Goal: Information Seeking & Learning: Learn about a topic

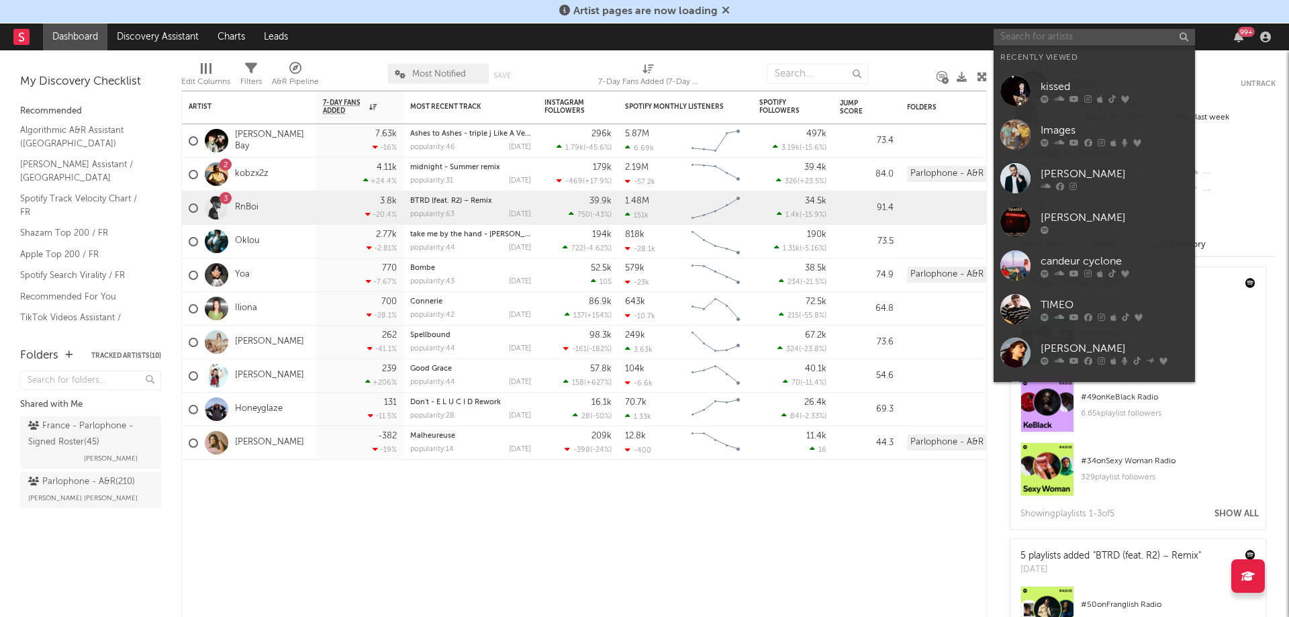
click at [1035, 40] on input "text" at bounding box center [1094, 37] width 201 height 17
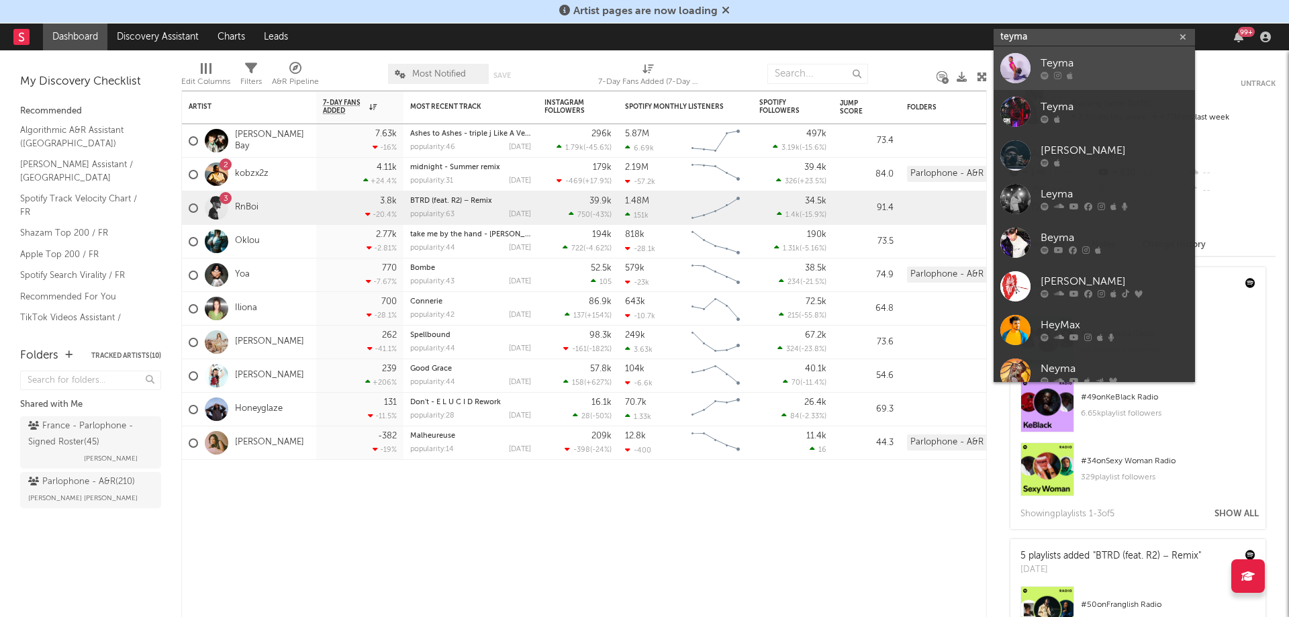
type input "teyma"
click at [1073, 56] on div "Teyma" at bounding box center [1115, 64] width 148 height 16
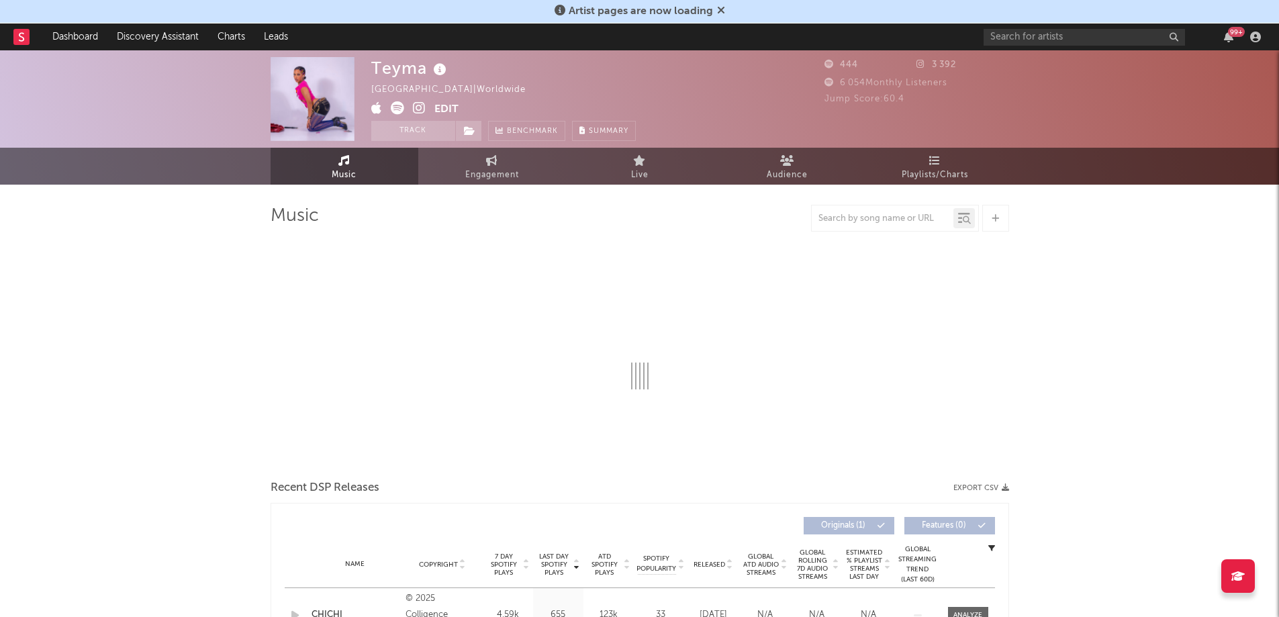
select select "1w"
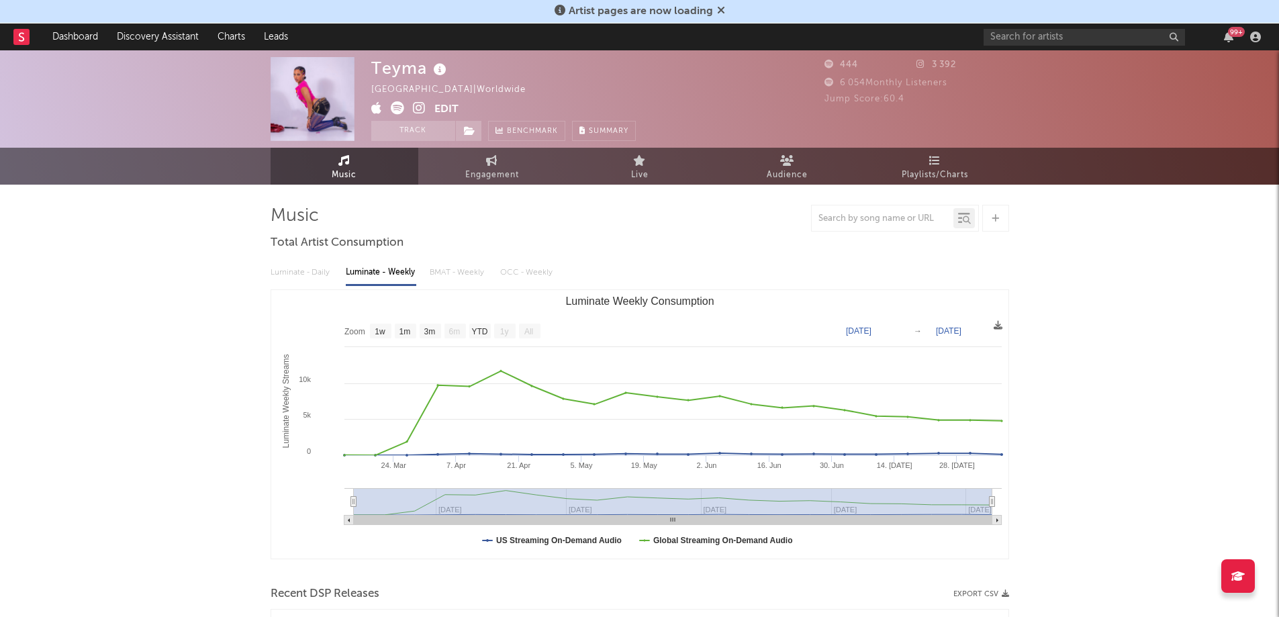
scroll to position [229, 0]
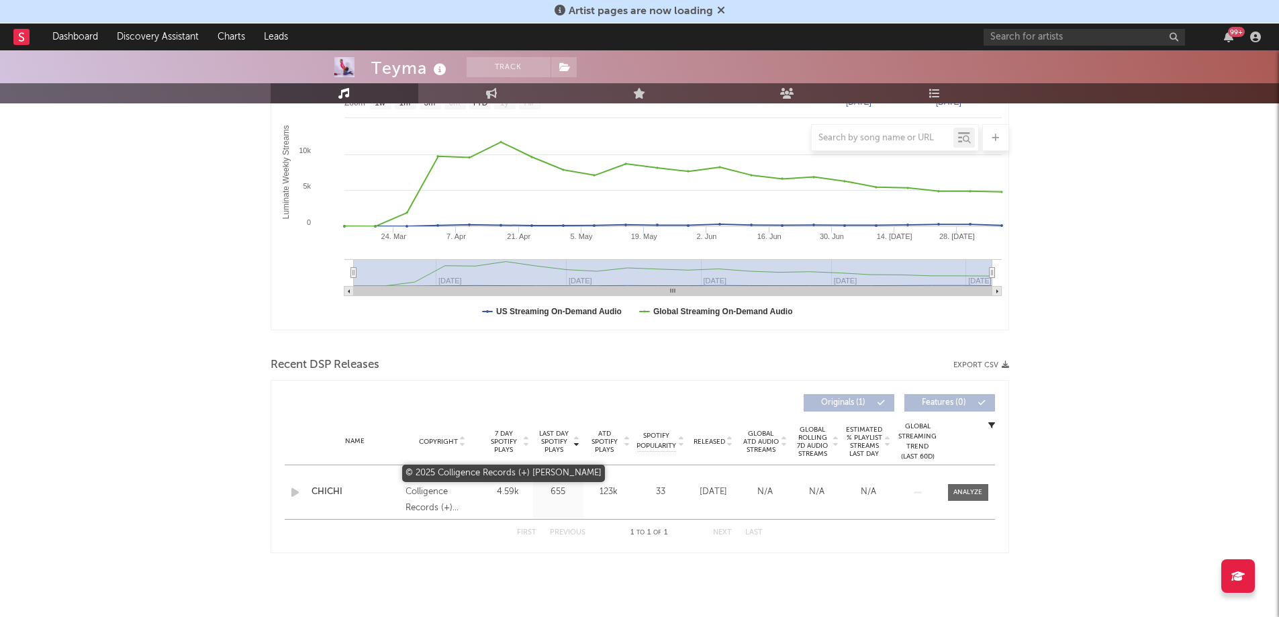
click at [425, 484] on div "© 2025 Colligence Records (+) [PERSON_NAME]" at bounding box center [442, 492] width 73 height 48
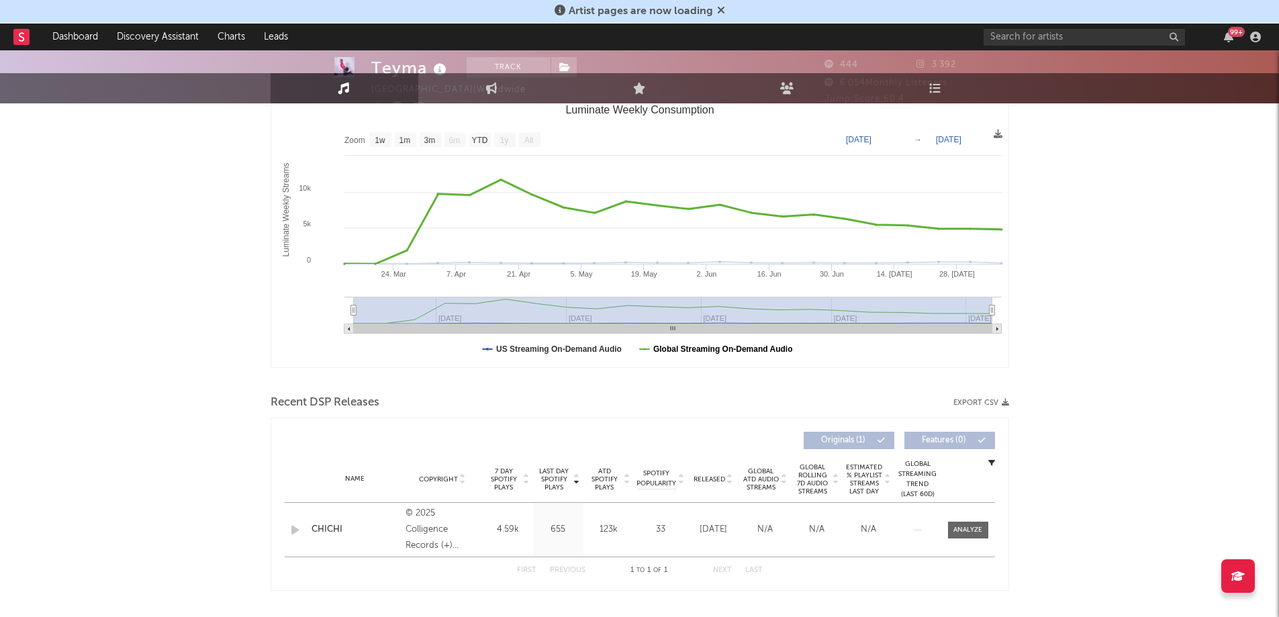
scroll to position [0, 0]
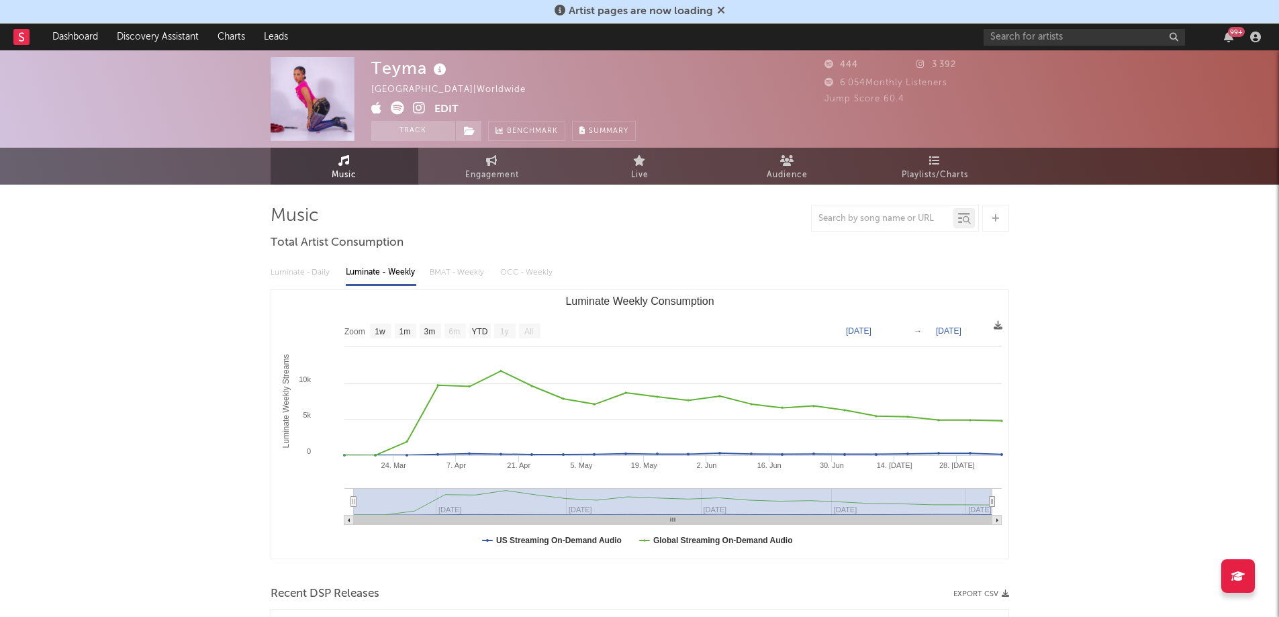
click at [285, 269] on div "Luminate - Daily Luminate - Weekly BMAT - Weekly OCC - Weekly" at bounding box center [640, 272] width 739 height 23
click at [479, 167] on span "Engagement" at bounding box center [492, 175] width 54 height 16
select select "1w"
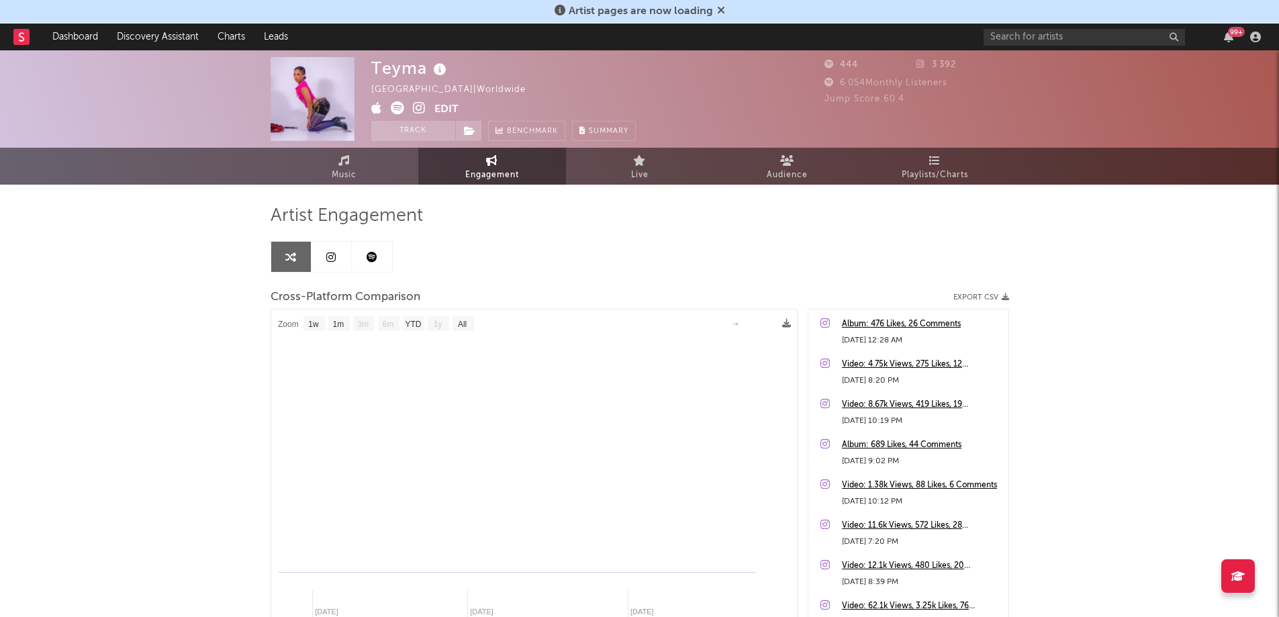
scroll to position [138, 0]
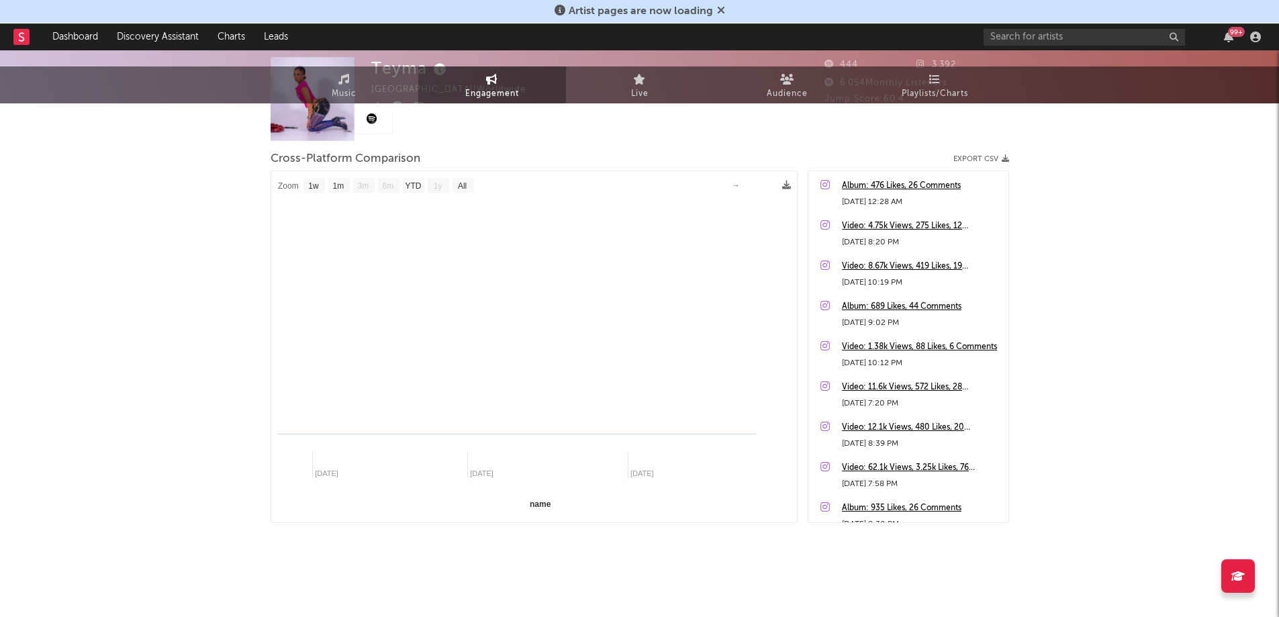
select select "1m"
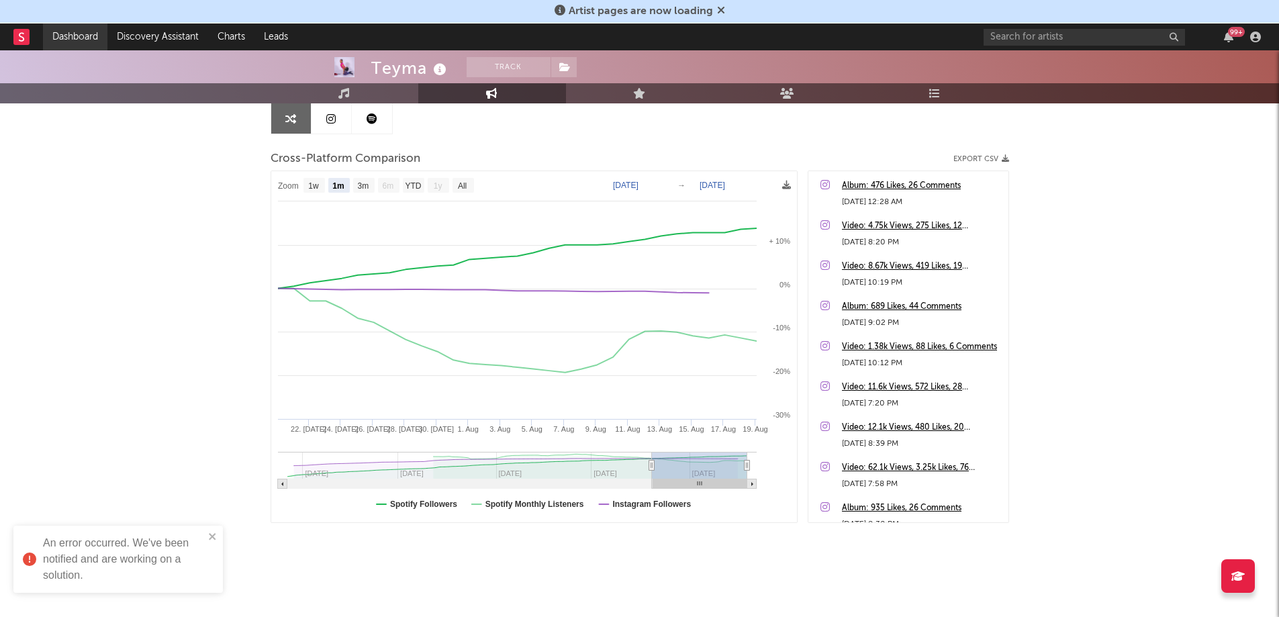
click at [83, 26] on link "Dashboard" at bounding box center [75, 37] width 64 height 27
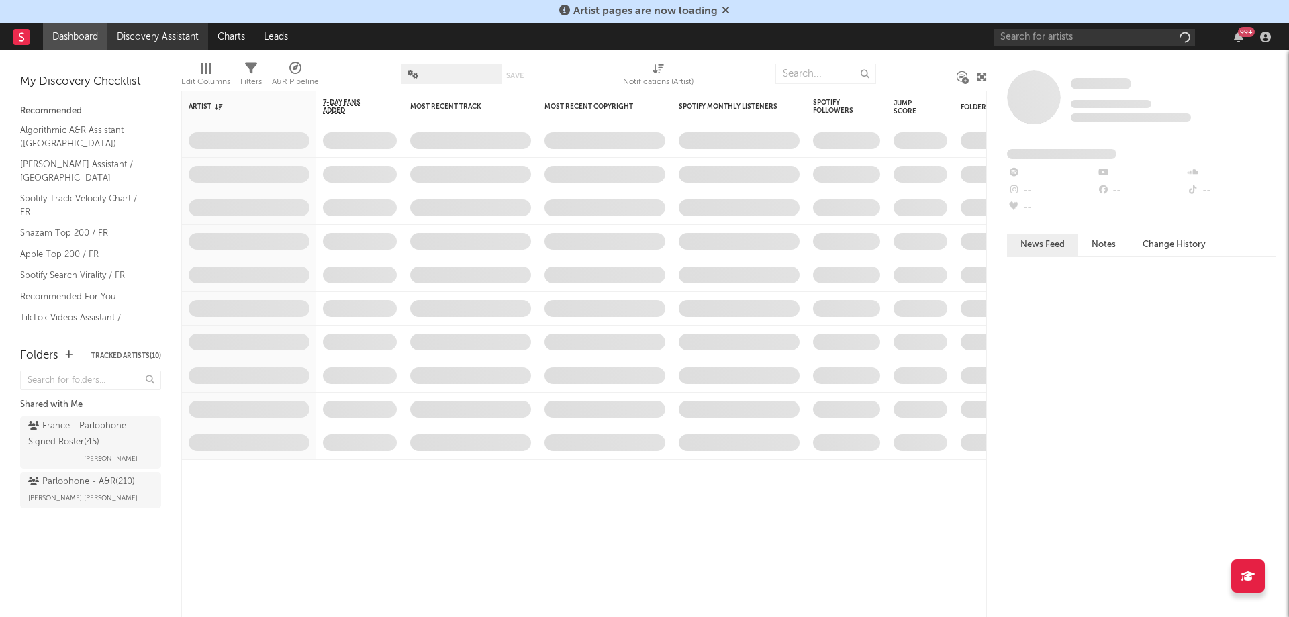
click at [149, 37] on link "Discovery Assistant" at bounding box center [157, 37] width 101 height 27
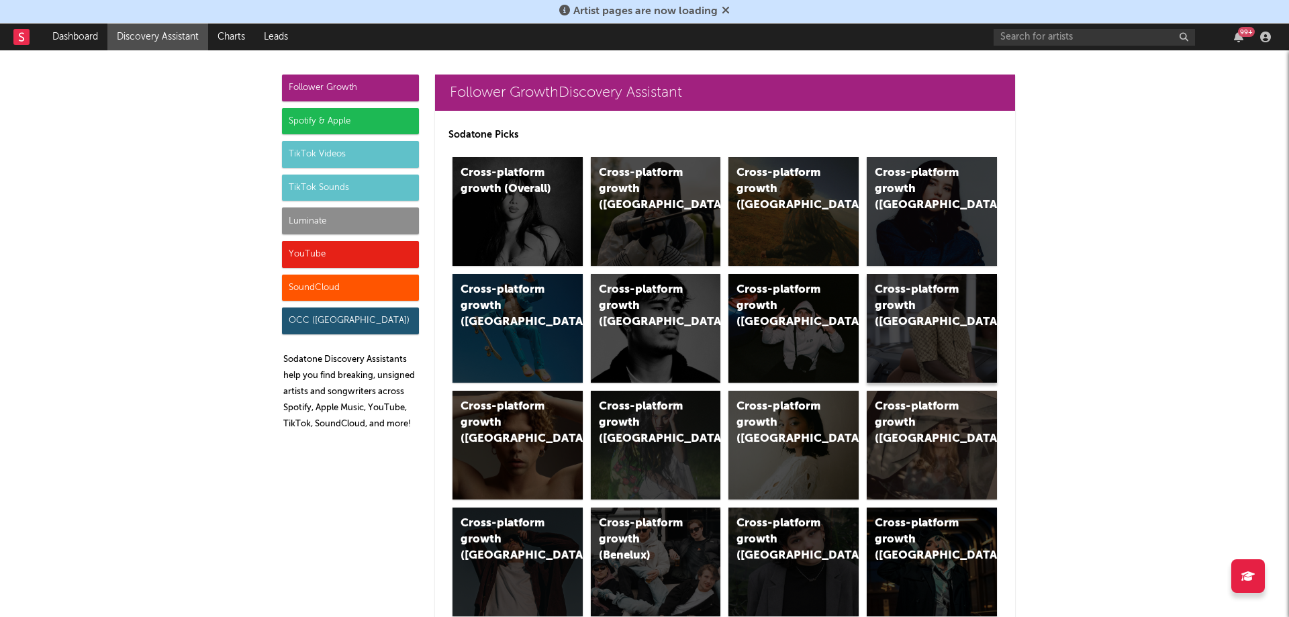
click at [928, 341] on div "Cross-platform growth ([GEOGRAPHIC_DATA])" at bounding box center [932, 328] width 130 height 109
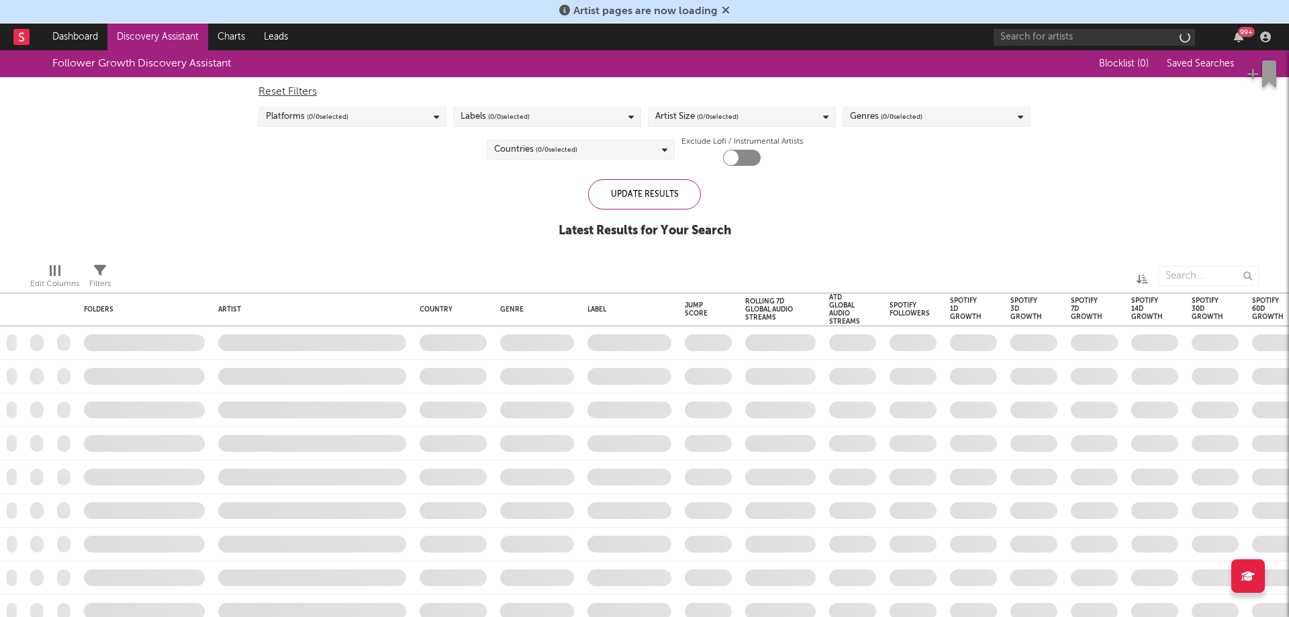
checkbox input "true"
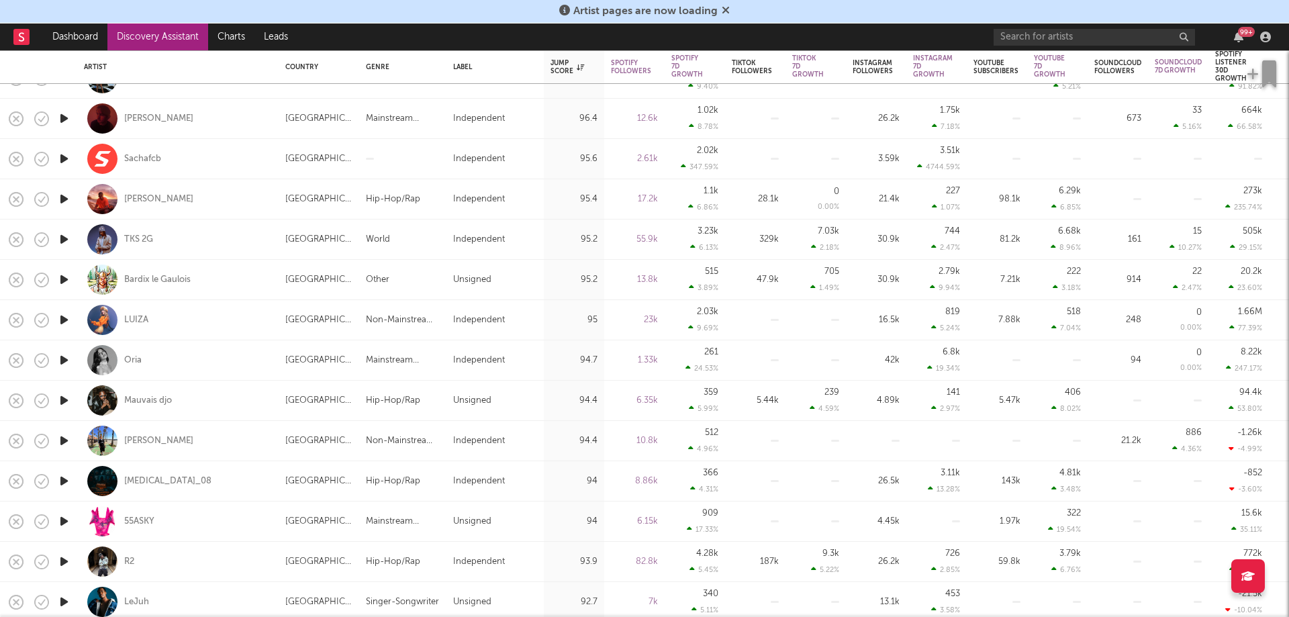
click at [62, 359] on icon "button" at bounding box center [64, 360] width 14 height 17
click at [62, 359] on icon "button" at bounding box center [63, 360] width 13 height 17
click at [136, 359] on div "Oria" at bounding box center [132, 361] width 17 height 12
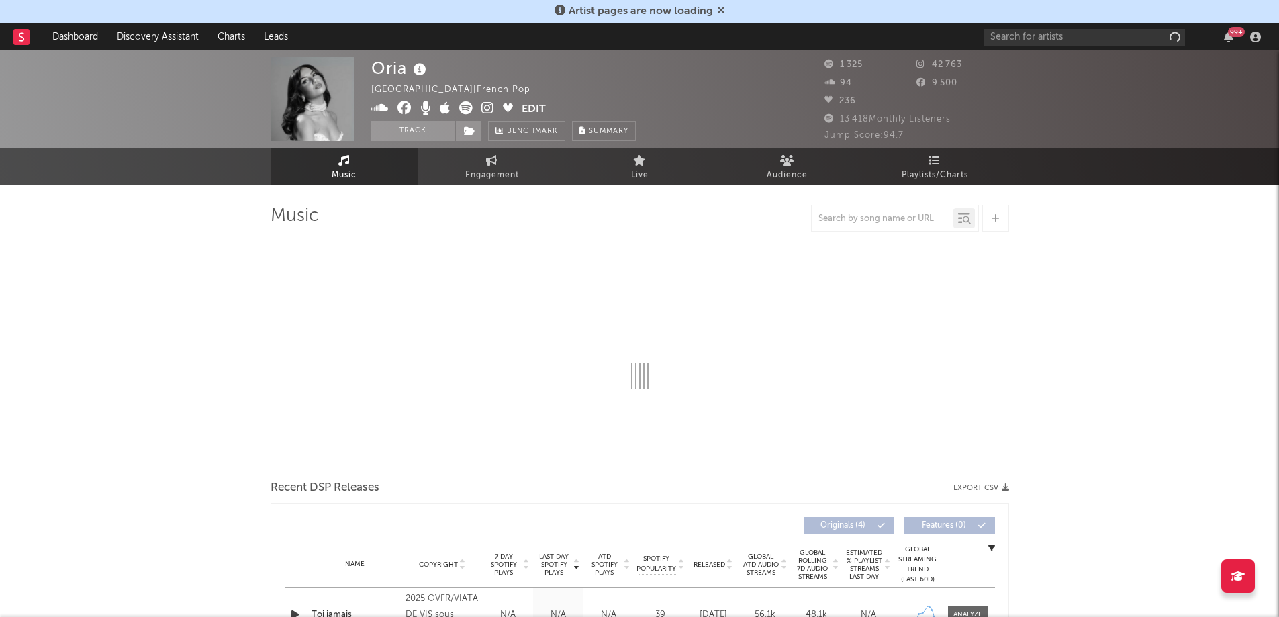
select select "1w"
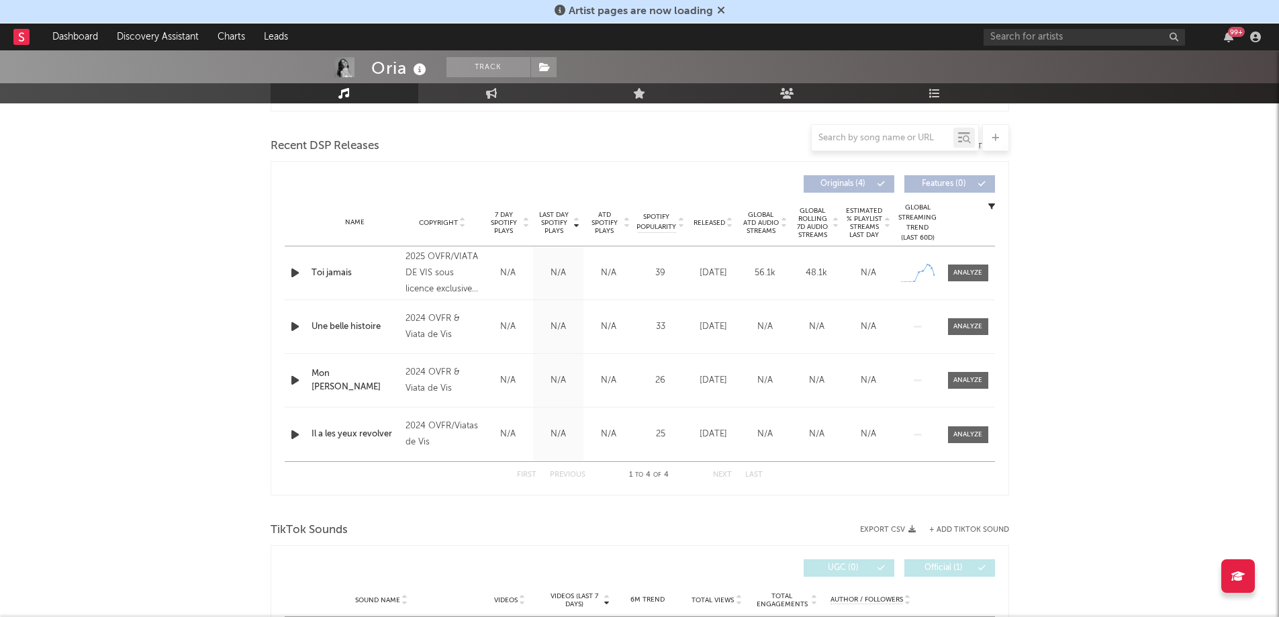
scroll to position [449, 0]
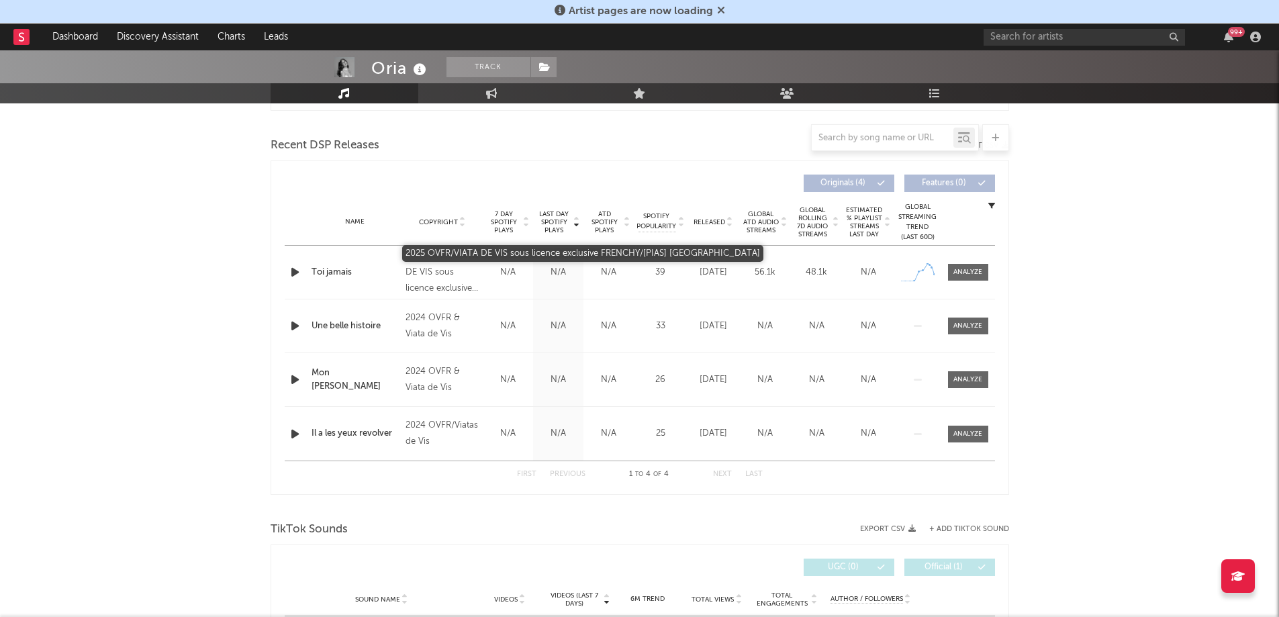
click at [443, 281] on div "2025 OVFR/VIATA DE VIS sous licence exclusive FRENCHY/[PIAS] [GEOGRAPHIC_DATA]" at bounding box center [442, 272] width 73 height 48
click at [442, 293] on div "2025 OVFR/VIATA DE VIS sous licence exclusive FRENCHY/[PIAS] [GEOGRAPHIC_DATA]" at bounding box center [442, 272] width 73 height 48
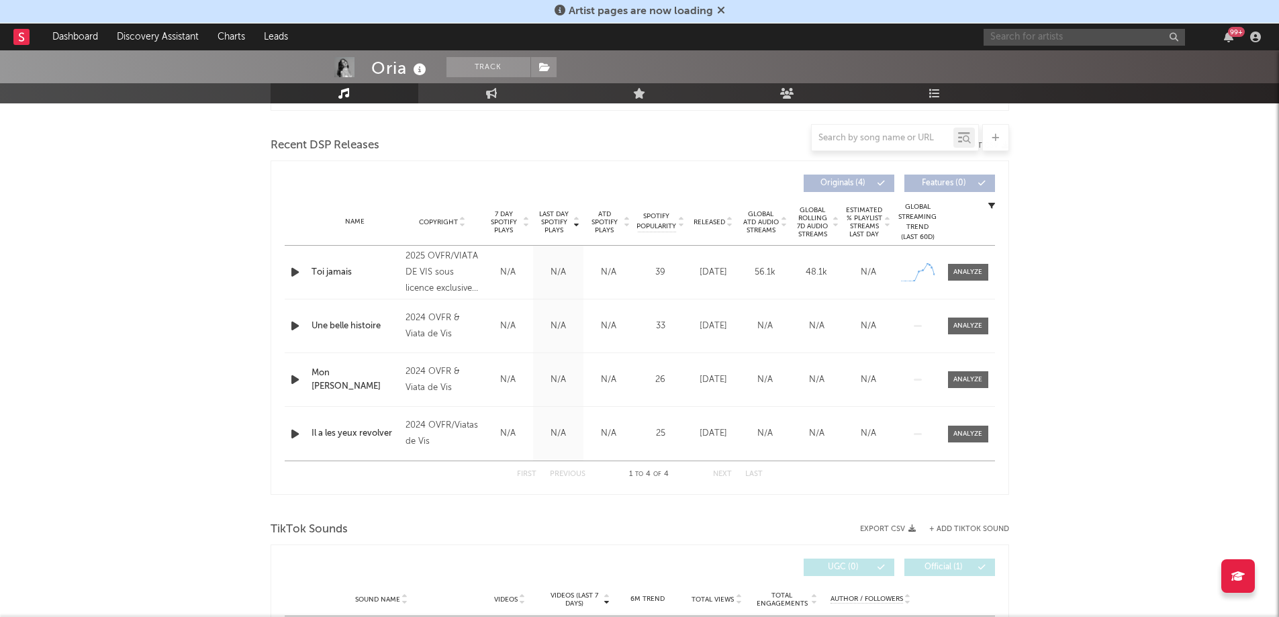
click at [1017, 43] on input "text" at bounding box center [1084, 37] width 201 height 17
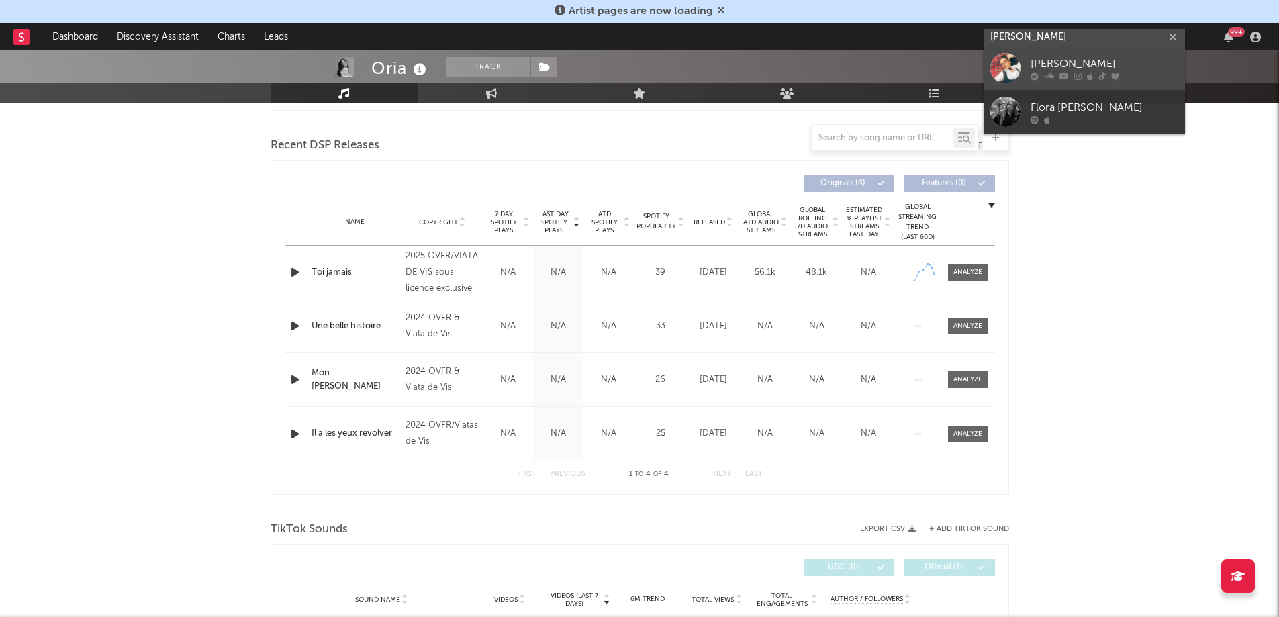
type input "[PERSON_NAME]"
click at [1081, 70] on div "[PERSON_NAME]" at bounding box center [1105, 64] width 148 height 16
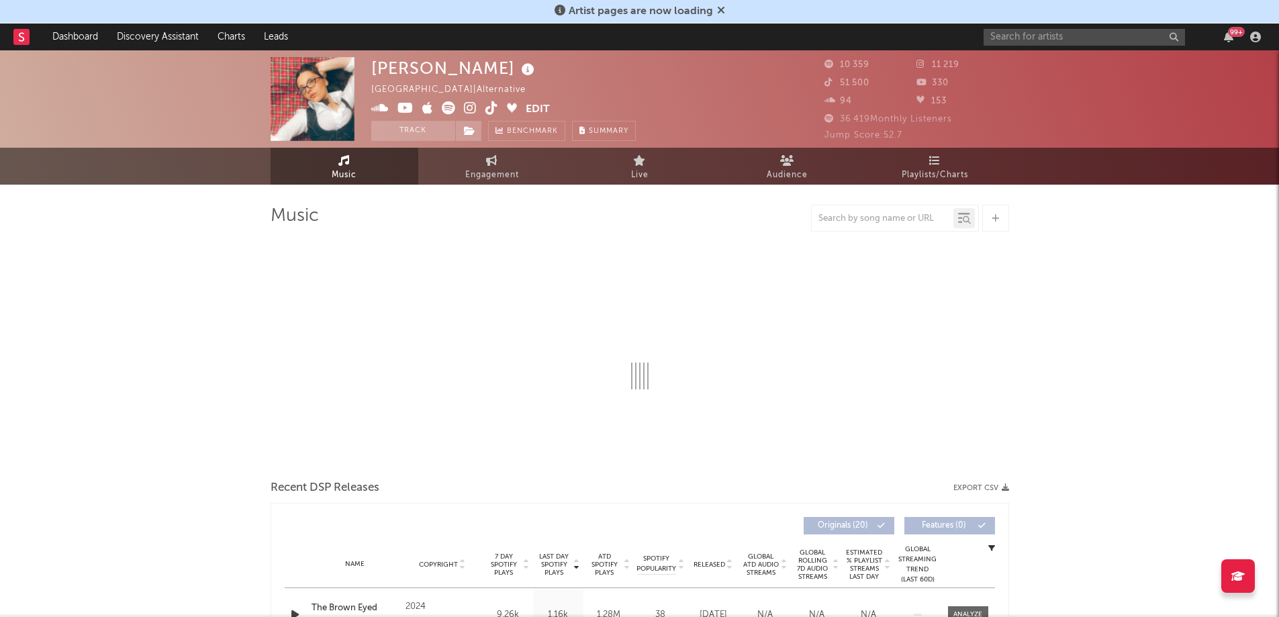
select select "1w"
